Goal: Find contact information: Find contact information

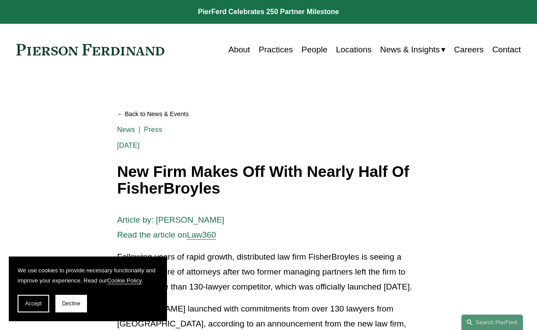
scroll to position [1, 0]
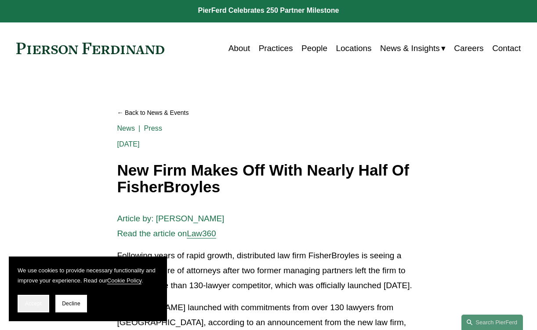
click at [33, 303] on span "Accept" at bounding box center [33, 303] width 17 height 6
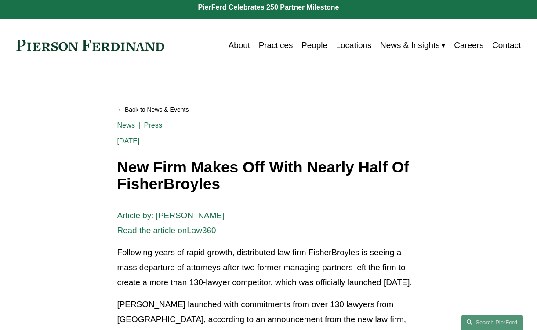
scroll to position [0, 0]
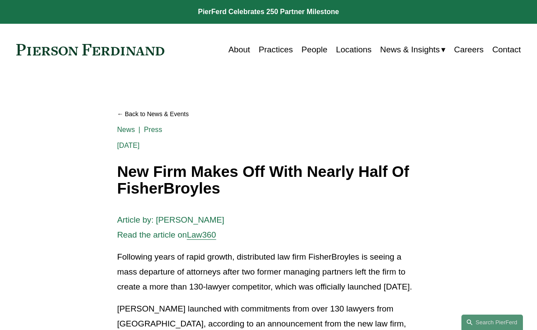
click at [310, 51] on link "People" at bounding box center [314, 49] width 26 height 17
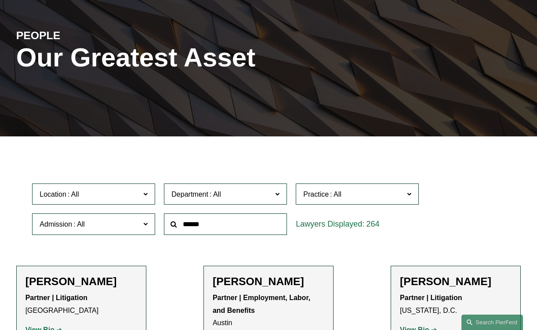
scroll to position [90, 0]
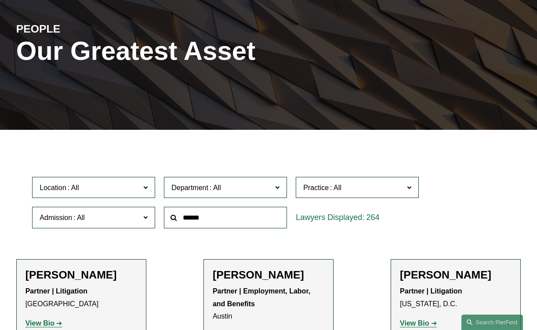
click at [210, 215] on input "text" at bounding box center [225, 218] width 123 height 22
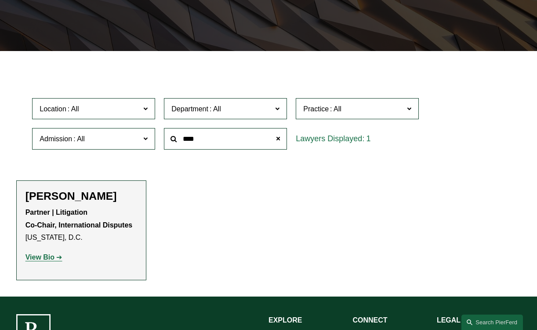
scroll to position [174, 0]
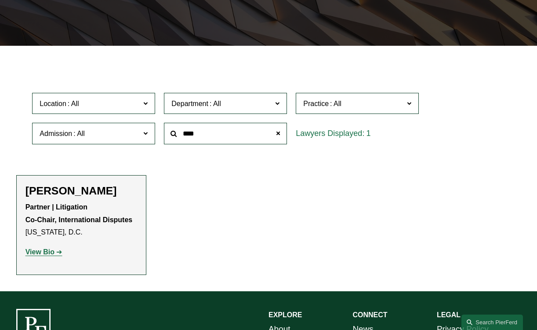
type input "****"
click at [47, 214] on p "Partner | Litigation Co-Chair, International Disputes [US_STATE], D.C." at bounding box center [81, 220] width 112 height 38
click at [40, 254] on strong "View Bio" at bounding box center [39, 251] width 29 height 7
click at [279, 135] on span at bounding box center [278, 134] width 18 height 18
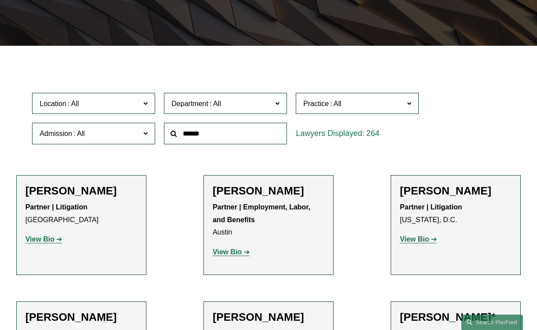
click at [220, 131] on input "text" at bounding box center [225, 134] width 123 height 22
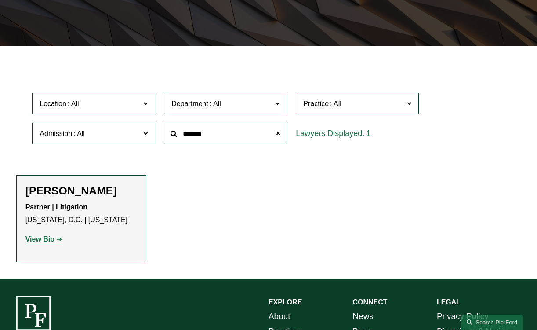
type input "*******"
click at [35, 241] on strong "View Bio" at bounding box center [39, 238] width 29 height 7
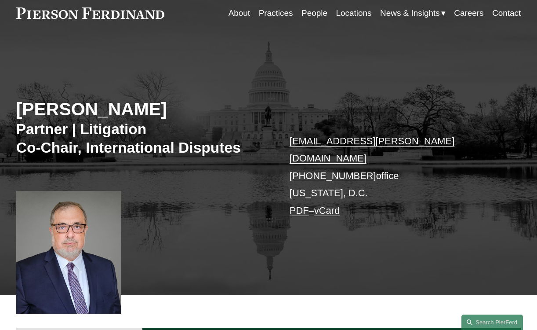
scroll to position [43, 0]
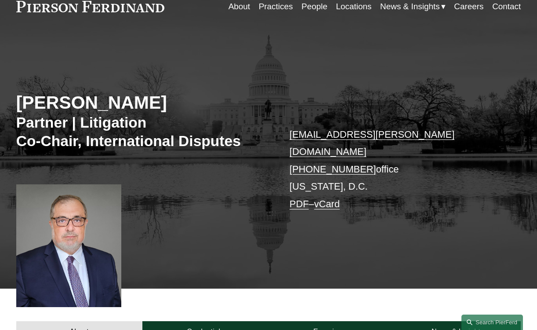
click at [330, 198] on link "vCard" at bounding box center [326, 203] width 25 height 11
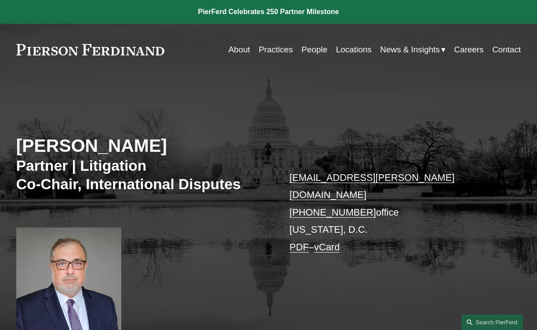
scroll to position [0, 0]
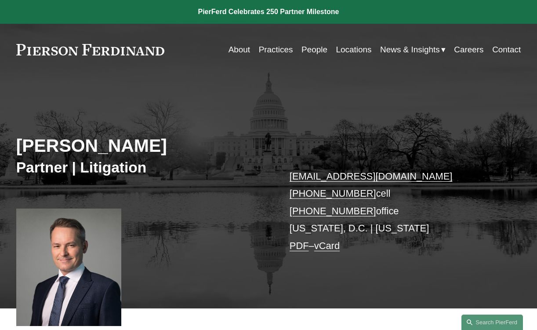
click at [332, 247] on link "vCard" at bounding box center [326, 245] width 25 height 11
